Goal: Find specific page/section: Find specific page/section

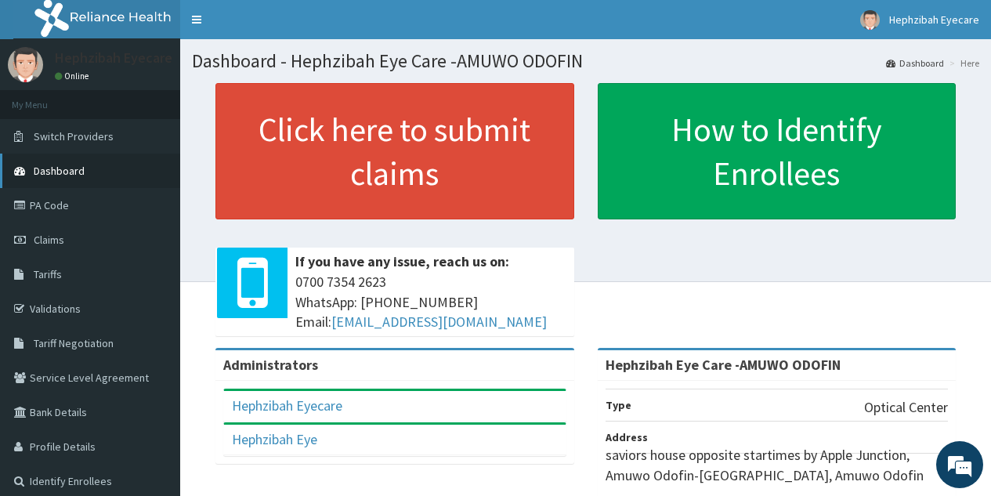
click at [70, 172] on span "Dashboard" at bounding box center [59, 171] width 51 height 14
click at [98, 201] on link "PA Code" at bounding box center [90, 205] width 180 height 34
